Goal: Transaction & Acquisition: Subscribe to service/newsletter

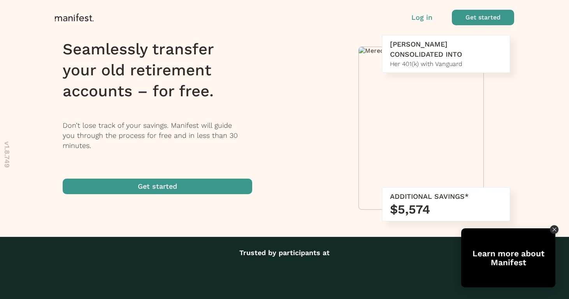
click at [464, 19] on span "button" at bounding box center [482, 18] width 62 height 16
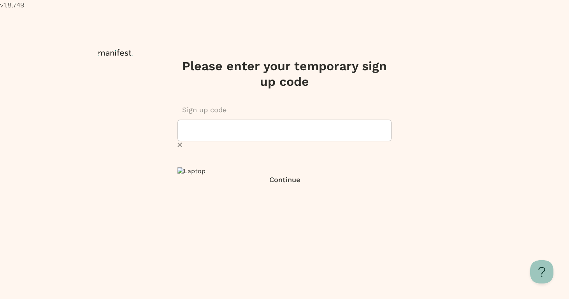
click at [266, 124] on div "Sign up code" at bounding box center [284, 140] width 214 height 70
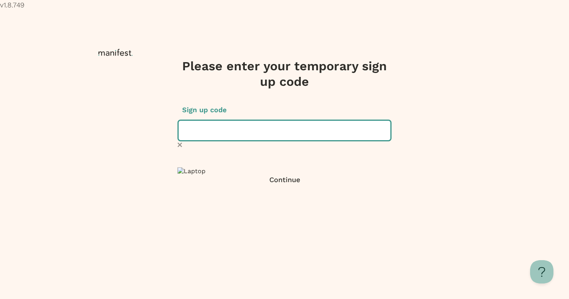
click at [262, 120] on input "text" at bounding box center [284, 131] width 214 height 22
type input "******"
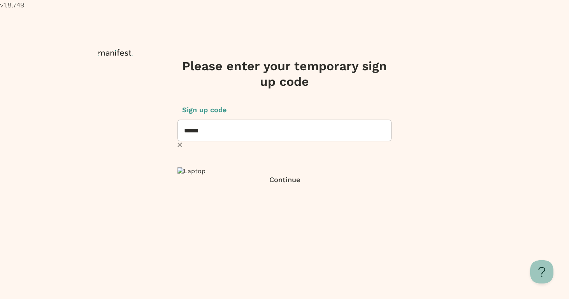
click at [266, 191] on span "submit" at bounding box center [284, 183] width 214 height 16
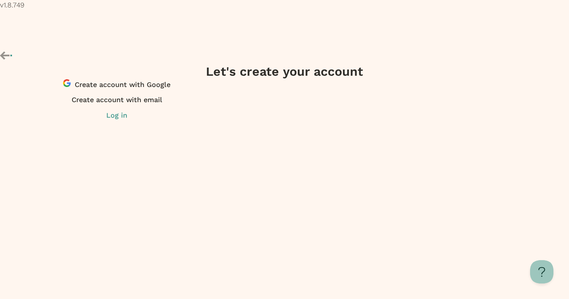
click at [233, 79] on span "button" at bounding box center [116, 87] width 233 height 16
